Goal: Check status: Check status

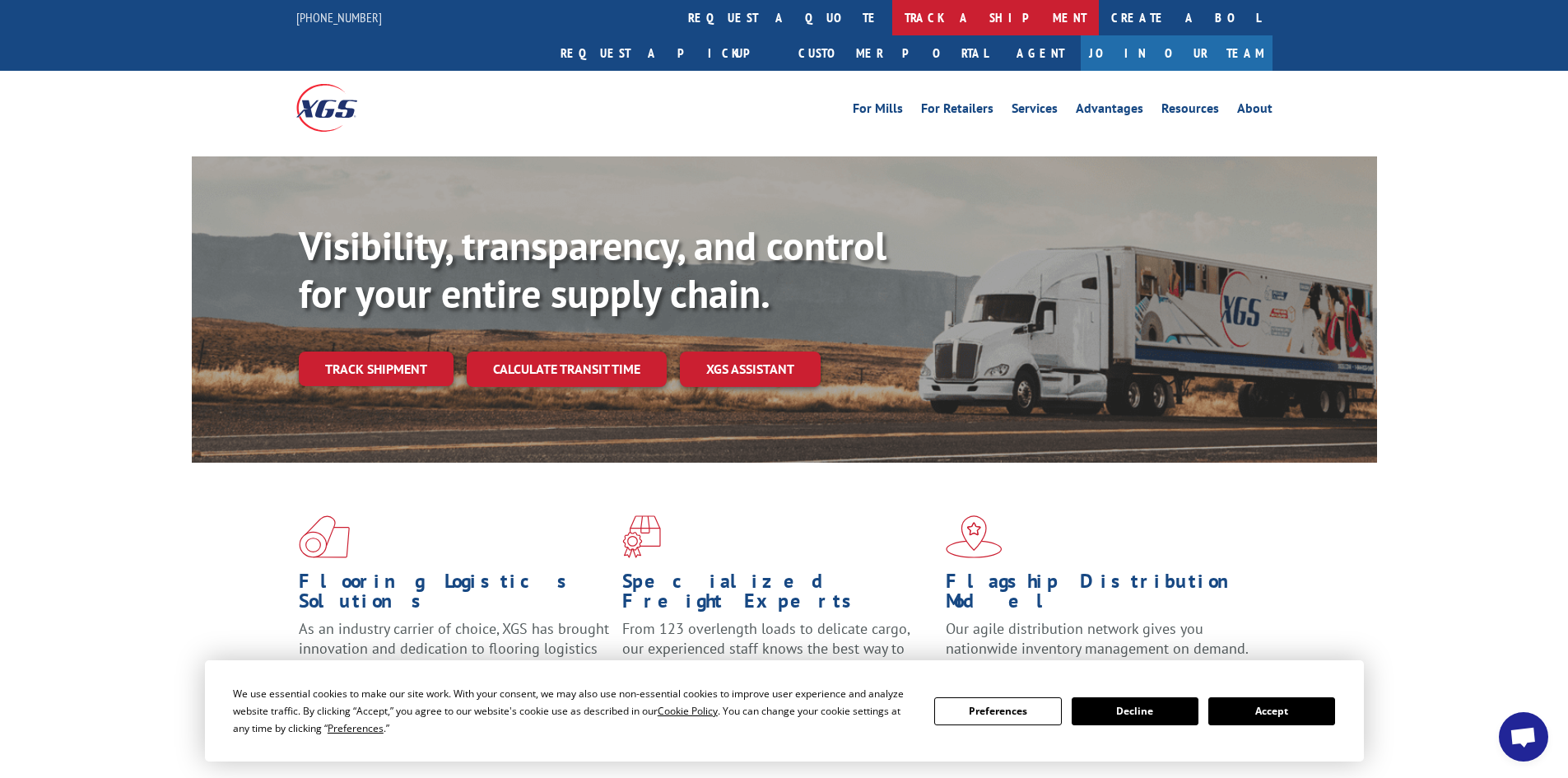
click at [892, 21] on link "track a shipment" at bounding box center [996, 18] width 207 height 35
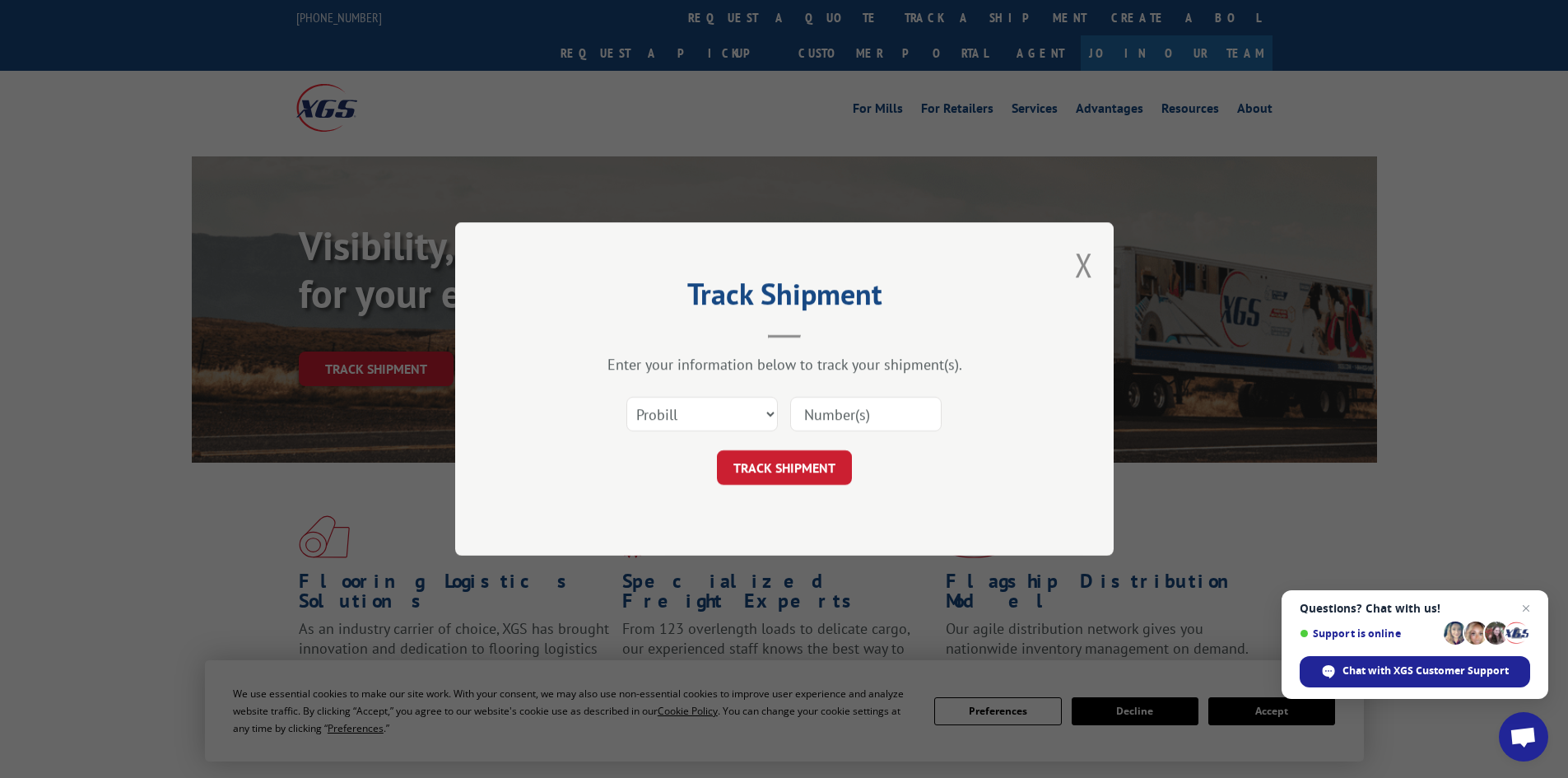
click at [839, 415] on input at bounding box center [866, 414] width 152 height 34
type input "15986044"
click button "TRACK SHIPMENT" at bounding box center [784, 467] width 135 height 34
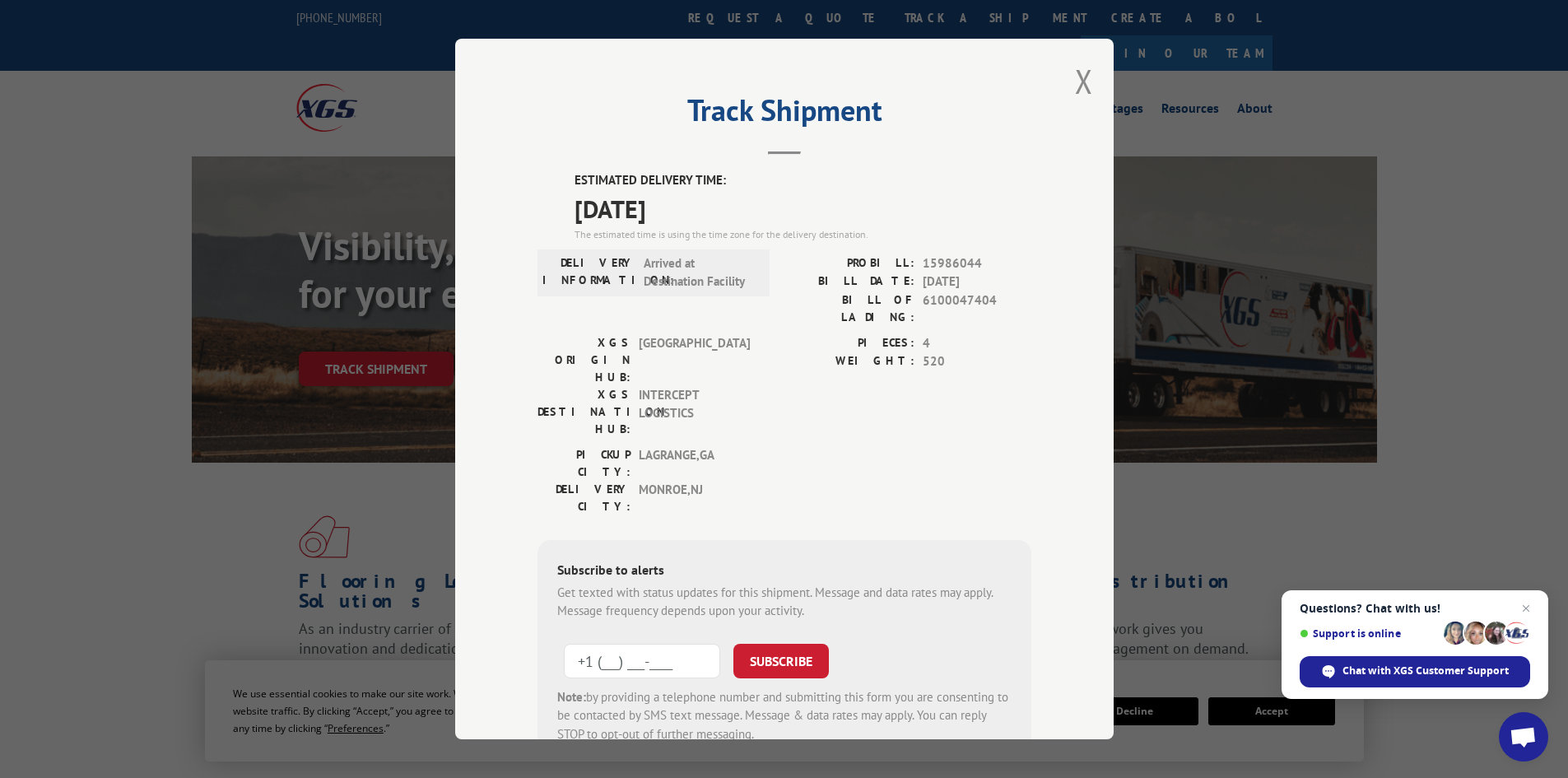
click at [594, 644] on input "+1 (___) ___-____" at bounding box center [641, 661] width 157 height 34
click at [584, 644] on input "[PHONE_NUMBER]" at bounding box center [641, 661] width 157 height 34
type input "[PHONE_NUMBER]"
click at [775, 644] on button "SUBSCRIBE" at bounding box center [781, 661] width 96 height 34
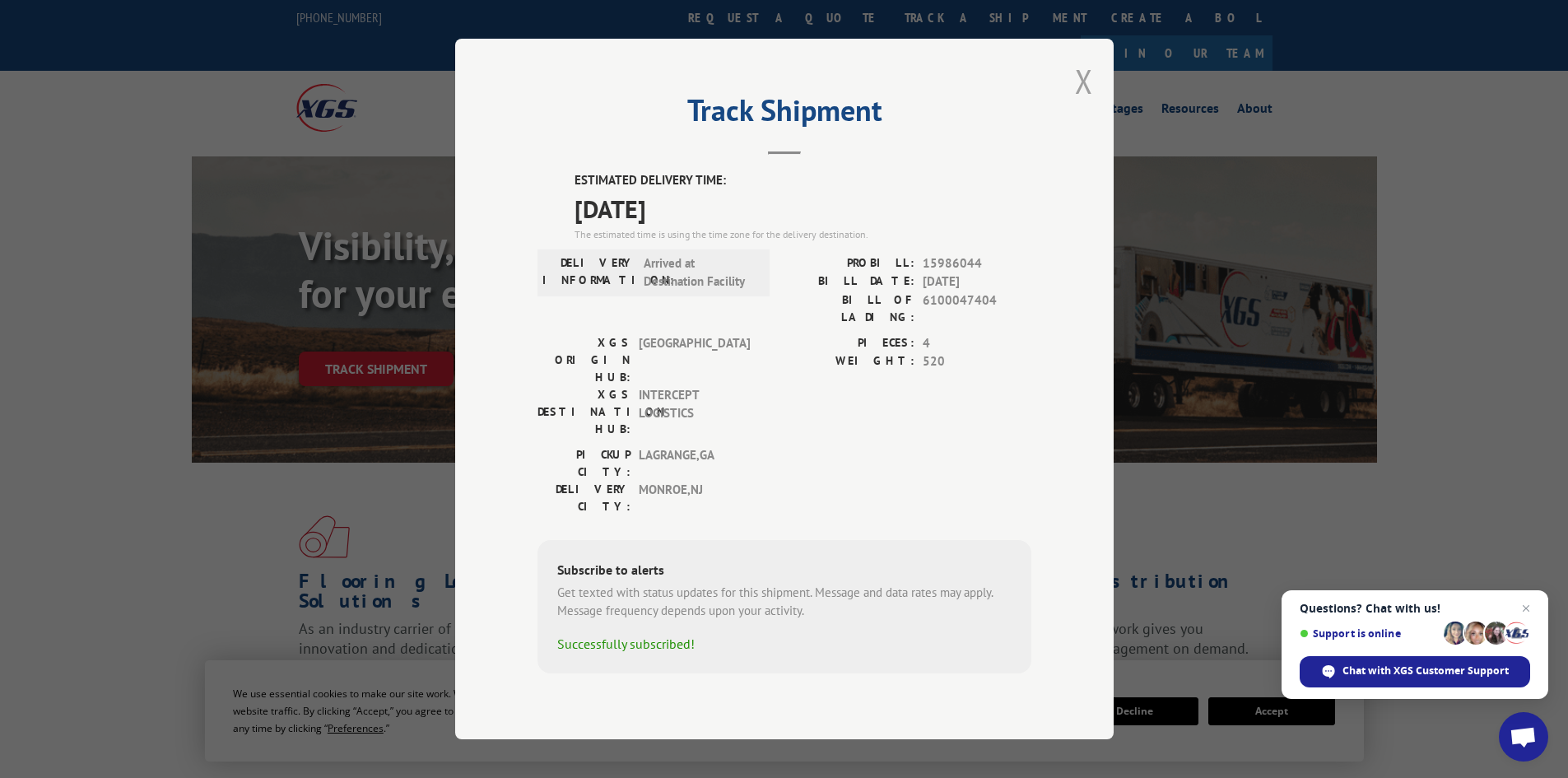
click at [1088, 102] on button "Close modal" at bounding box center [1083, 81] width 18 height 43
